Goal: Transaction & Acquisition: Purchase product/service

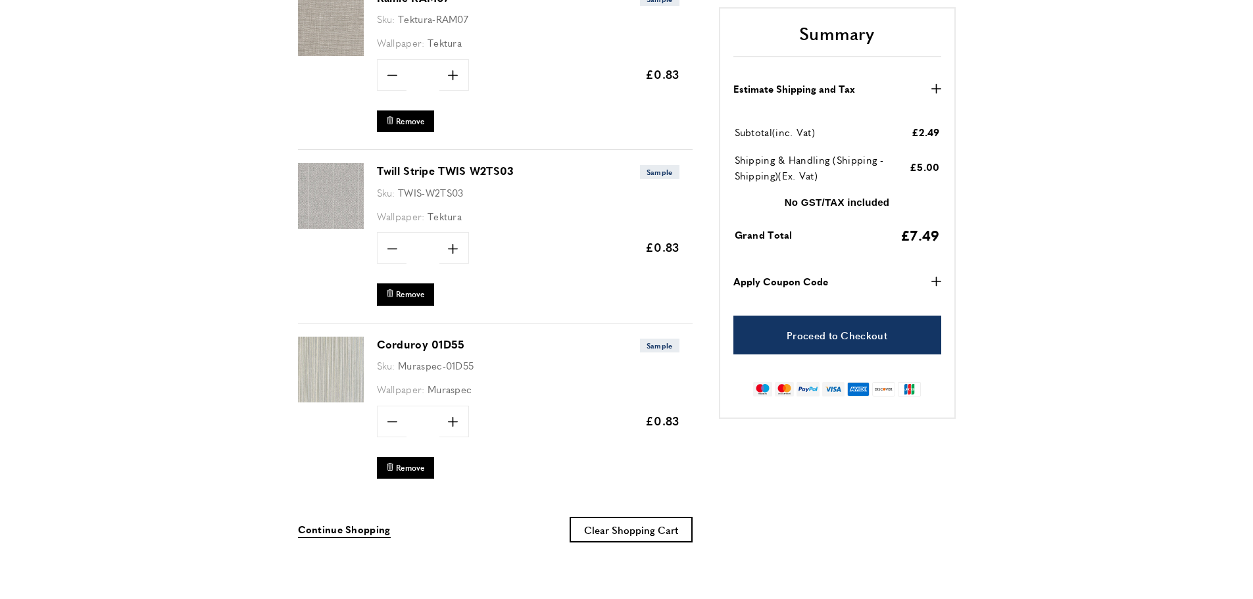
scroll to position [329, 0]
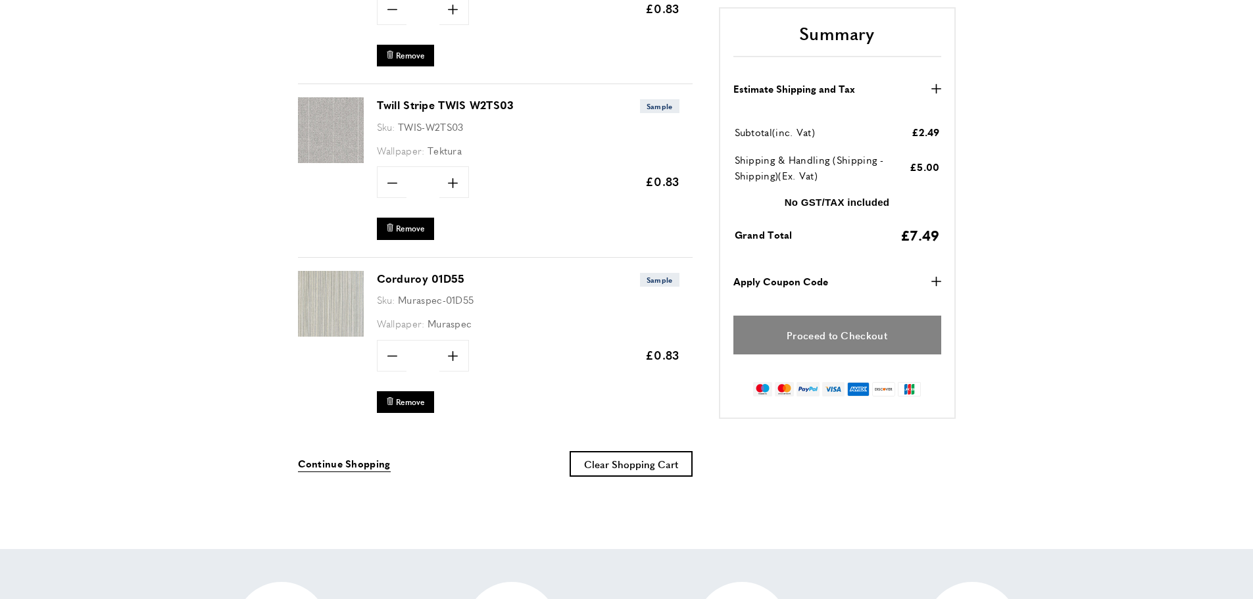
click at [863, 335] on link "Proceed to Checkout" at bounding box center [837, 335] width 208 height 39
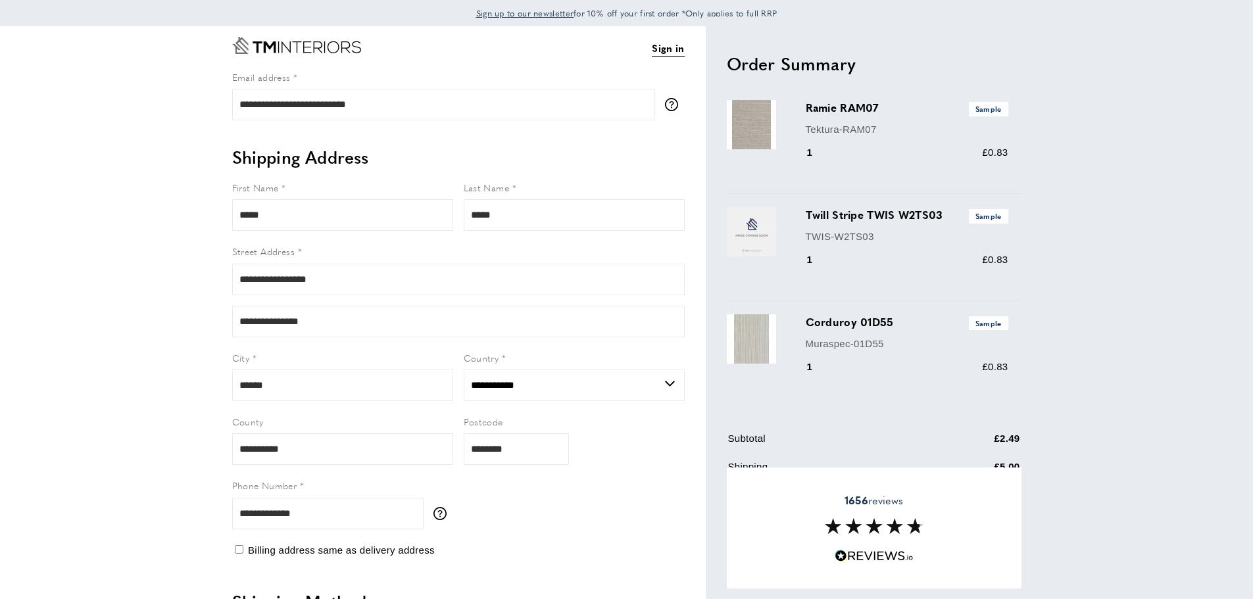
select select "**"
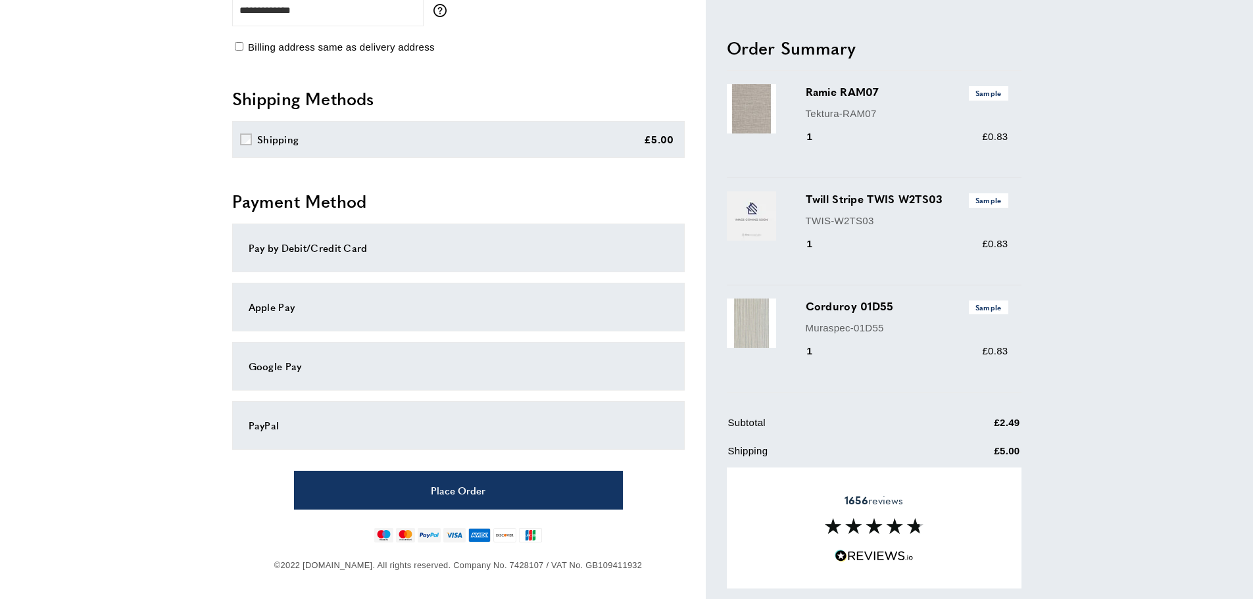
scroll to position [508, 0]
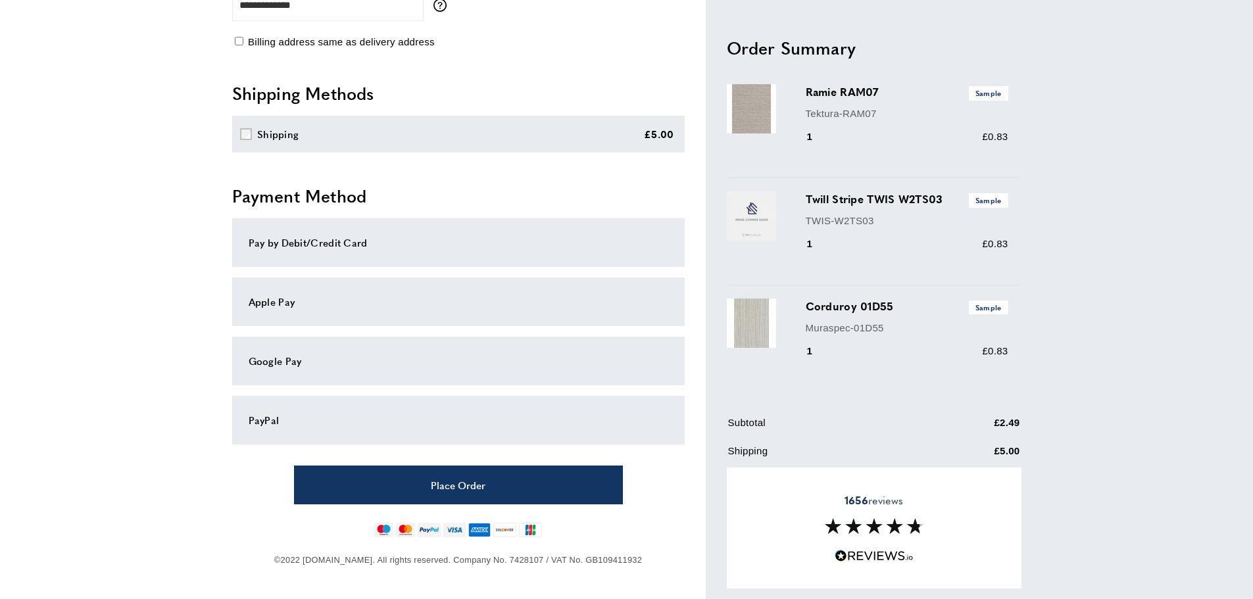
click at [353, 246] on div "Pay by Debit/Credit Card" at bounding box center [458, 243] width 419 height 16
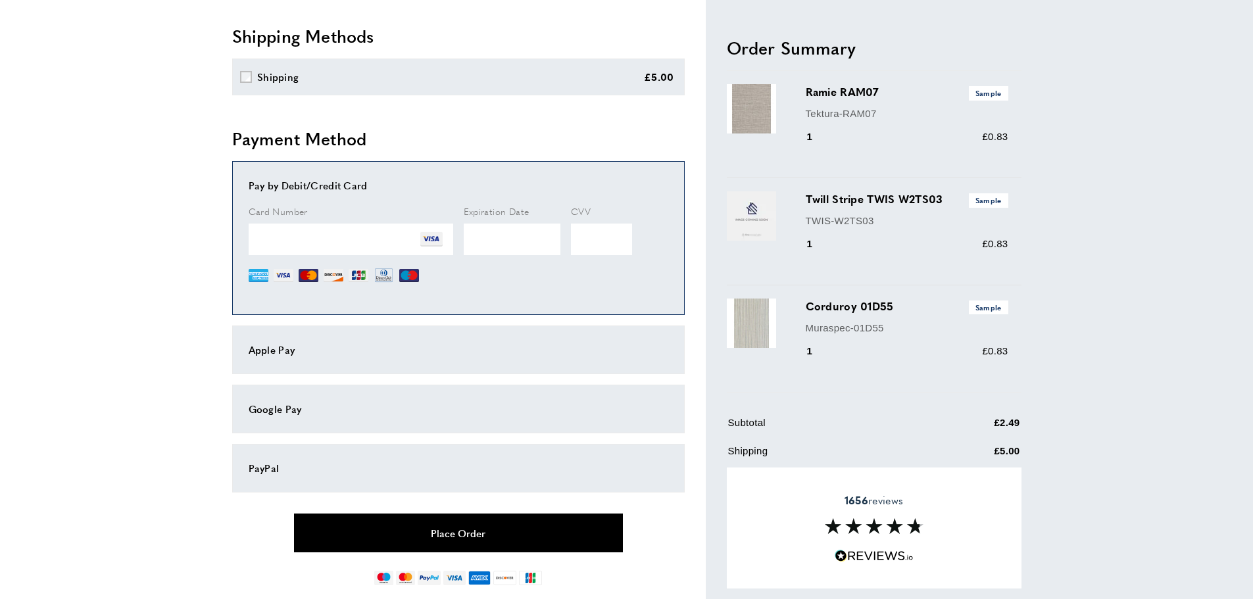
scroll to position [613, 0]
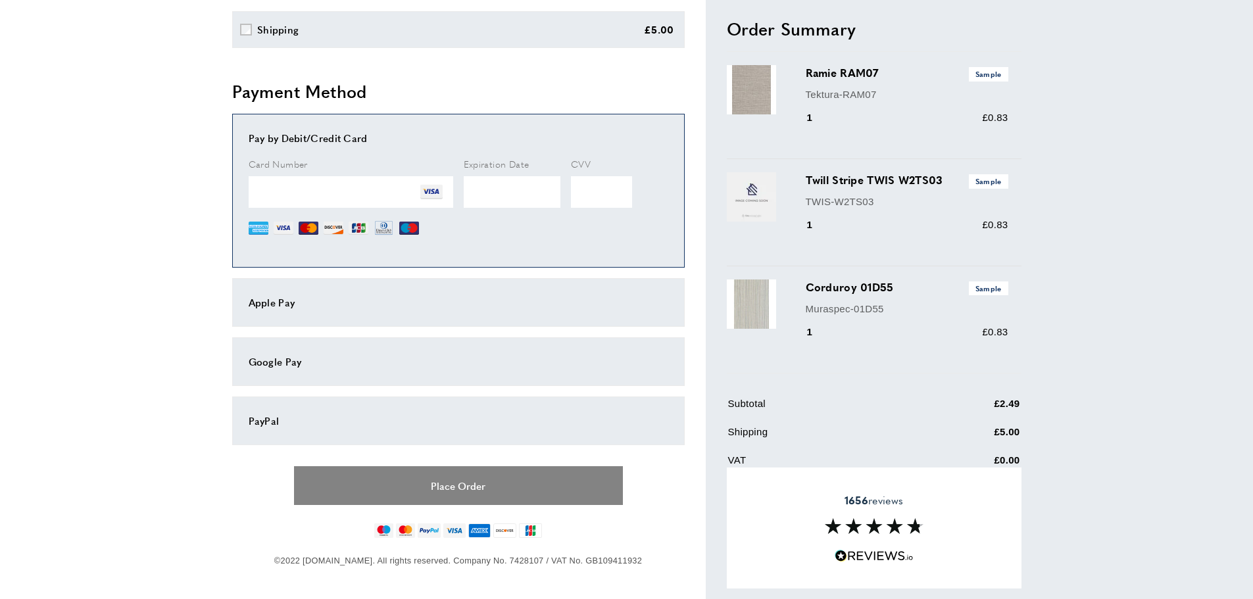
click at [500, 485] on button "Place Order" at bounding box center [458, 485] width 329 height 39
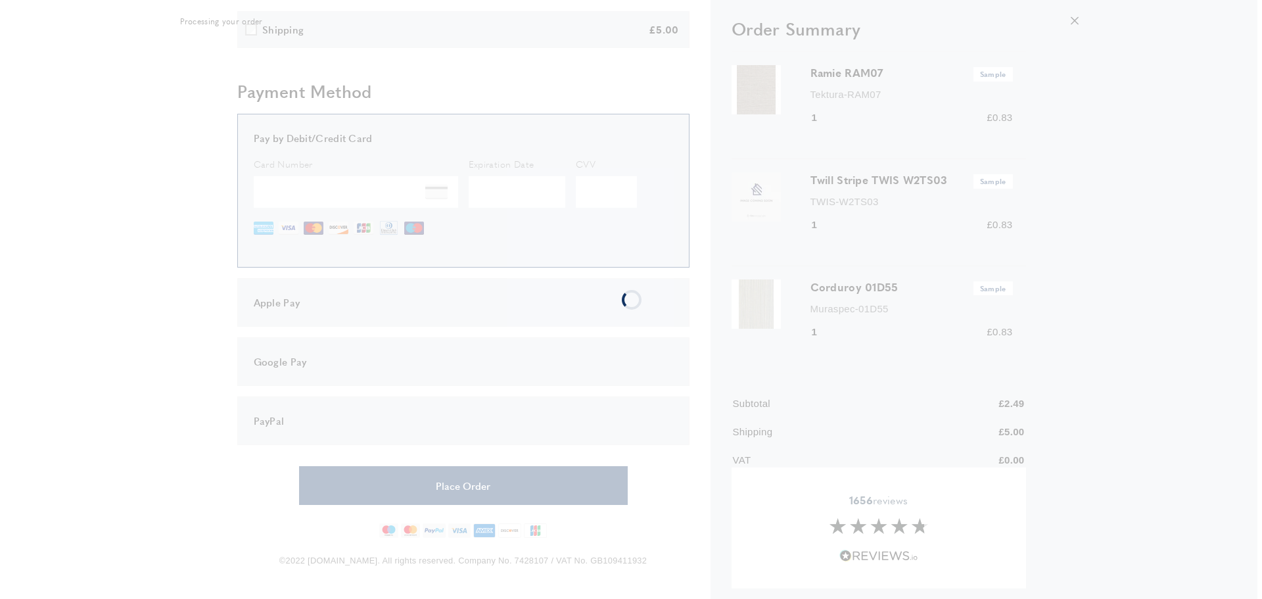
scroll to position [0, 0]
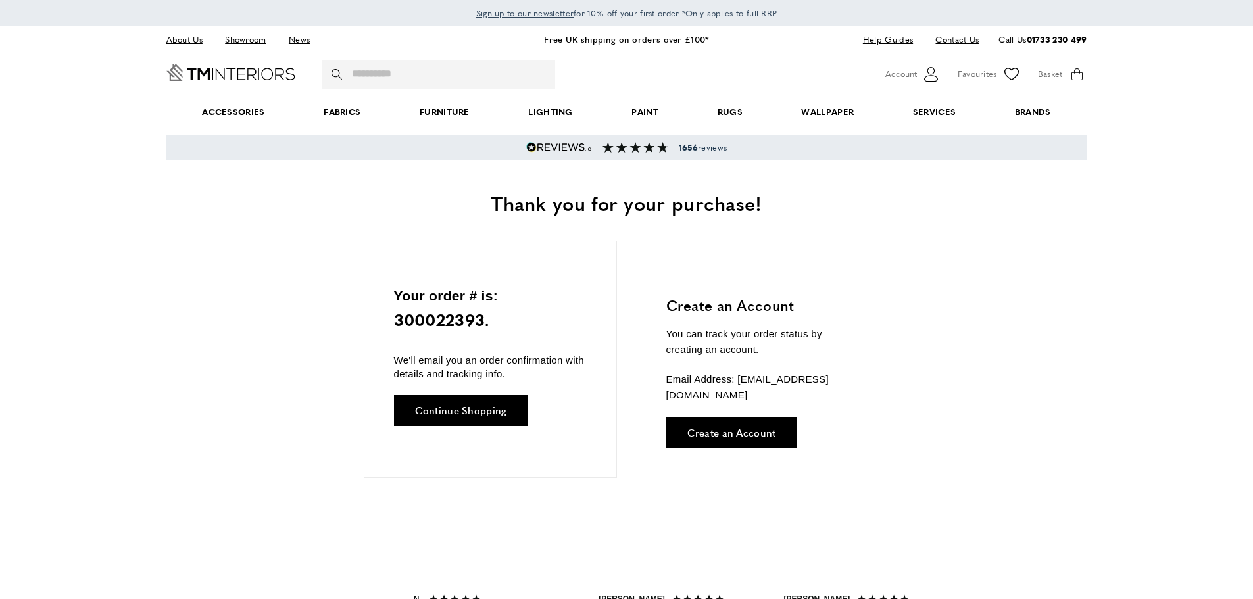
scroll to position [0, 185]
drag, startPoint x: 317, startPoint y: 205, endPoint x: 300, endPoint y: 229, distance: 28.8
click at [316, 205] on h1 "Thank you for your purchase!" at bounding box center [626, 203] width 920 height 28
click at [598, 197] on span "Thank you for your purchase!" at bounding box center [625, 203] width 271 height 28
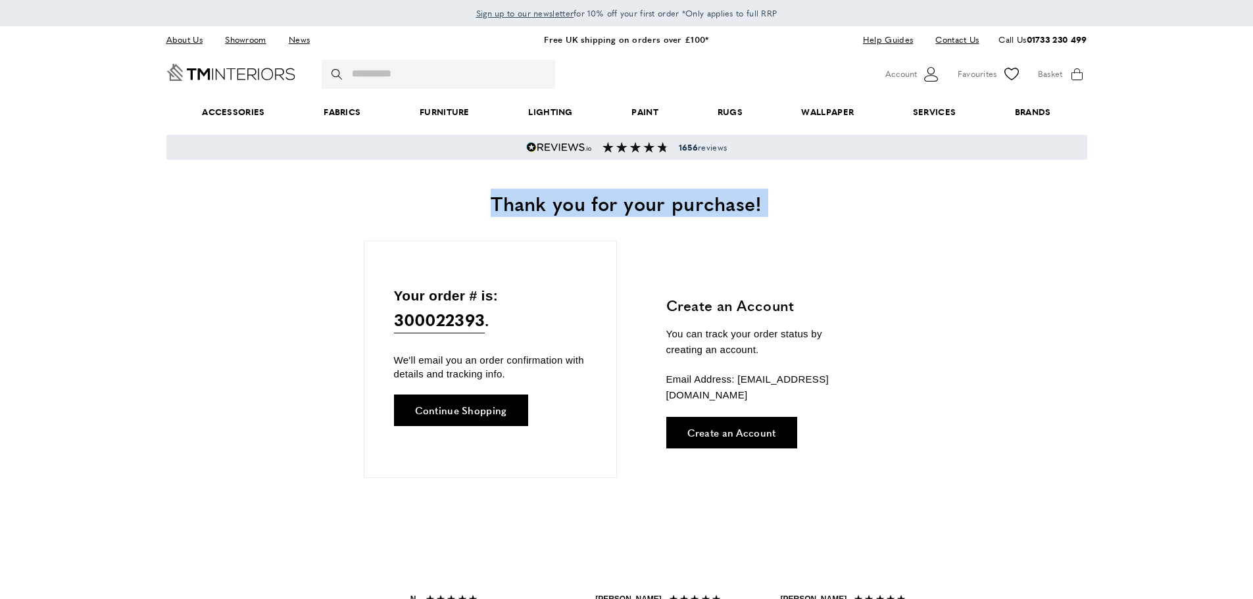
click at [598, 197] on span "Thank you for your purchase!" at bounding box center [625, 203] width 271 height 28
